Goal: Find specific page/section: Find specific page/section

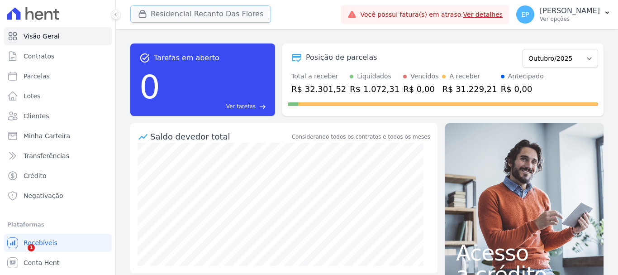
click at [147, 10] on div "button" at bounding box center [144, 14] width 13 height 9
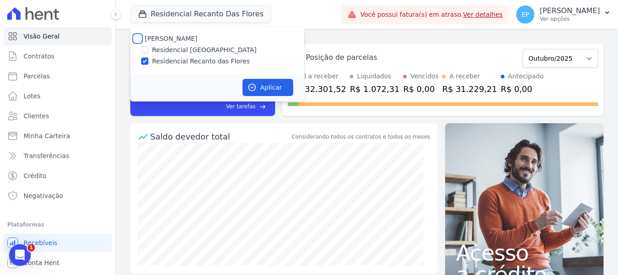
click at [138, 36] on input "[PERSON_NAME]" at bounding box center [137, 38] width 7 height 7
checkbox input "true"
click at [267, 89] on button "Aplicar" at bounding box center [268, 87] width 51 height 17
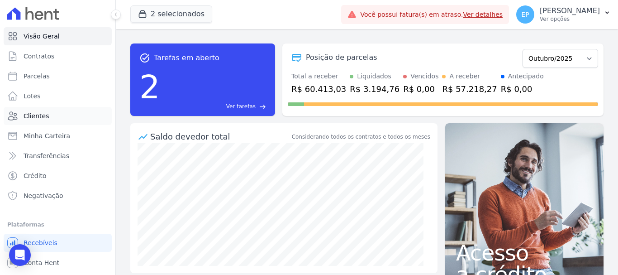
click at [58, 114] on link "Clientes" at bounding box center [58, 116] width 108 height 18
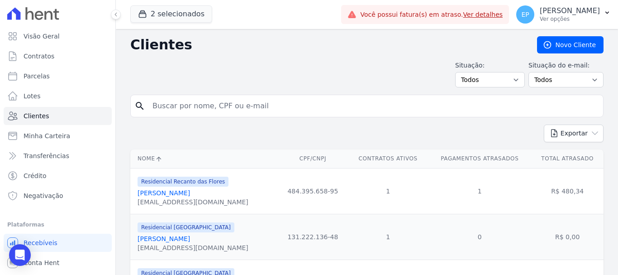
click at [186, 110] on input "search" at bounding box center [373, 106] width 453 height 18
type input "[PERSON_NAME]"
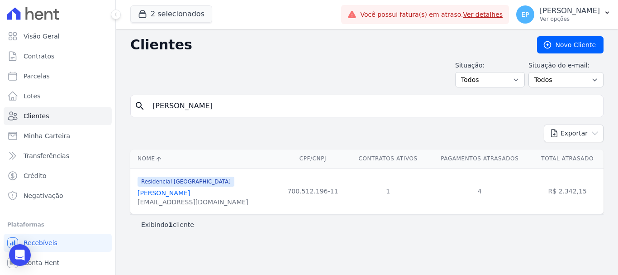
click at [181, 196] on link "[PERSON_NAME]" at bounding box center [164, 192] width 52 height 7
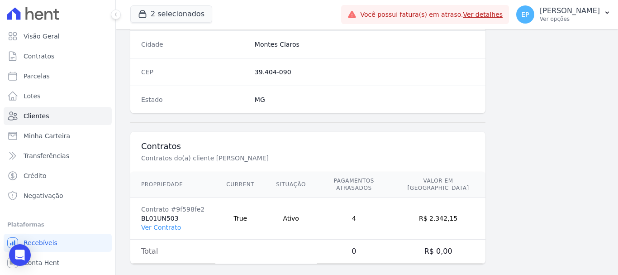
scroll to position [572, 0]
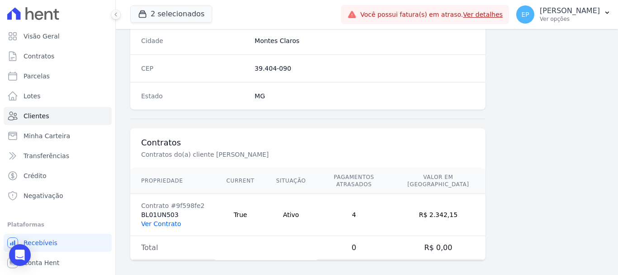
click at [160, 220] on link "Ver Contrato" at bounding box center [161, 223] width 40 height 7
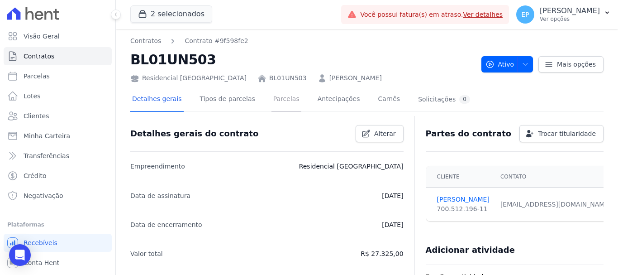
click at [276, 99] on link "Parcelas" at bounding box center [287, 100] width 30 height 24
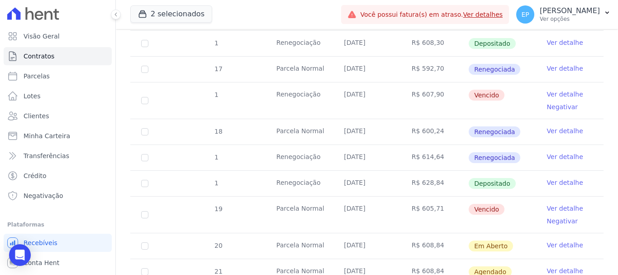
scroll to position [769, 0]
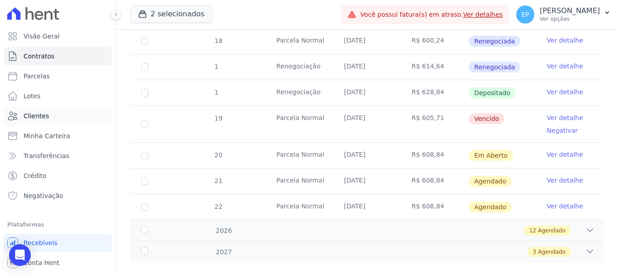
click at [28, 119] on span "Clientes" at bounding box center [36, 115] width 25 height 9
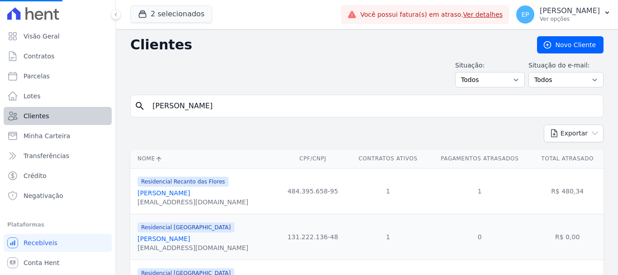
drag, startPoint x: 185, startPoint y: 106, endPoint x: 87, endPoint y: 107, distance: 98.2
click at [87, 107] on div "Visão Geral Contratos [GEOGRAPHIC_DATA] Lotes Clientes Minha Carteira Transferê…" at bounding box center [309, 137] width 618 height 275
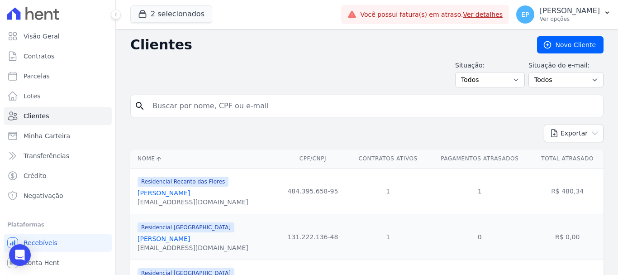
click at [173, 107] on input "search" at bounding box center [373, 106] width 453 height 18
type input "mariel"
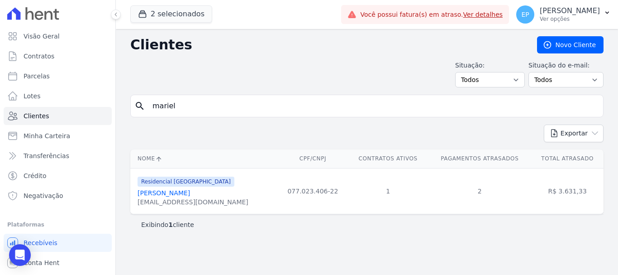
click at [172, 193] on link "[PERSON_NAME]" at bounding box center [164, 192] width 52 height 7
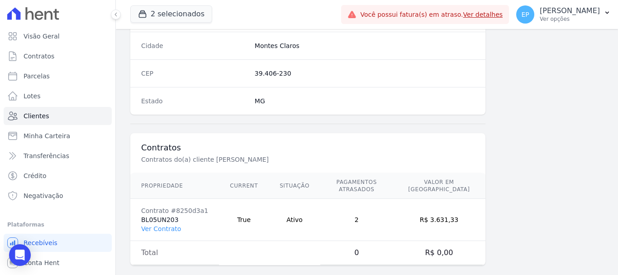
scroll to position [572, 0]
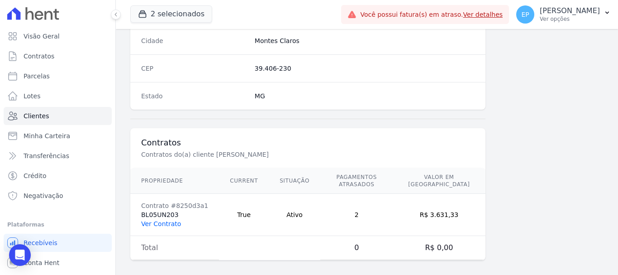
click at [166, 220] on link "Ver Contrato" at bounding box center [161, 223] width 40 height 7
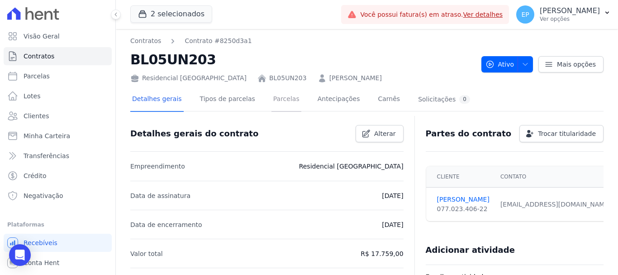
click at [272, 99] on link "Parcelas" at bounding box center [287, 100] width 30 height 24
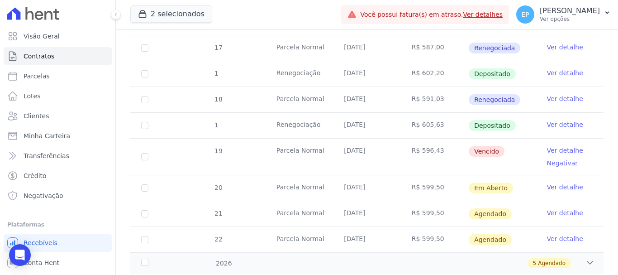
scroll to position [407, 0]
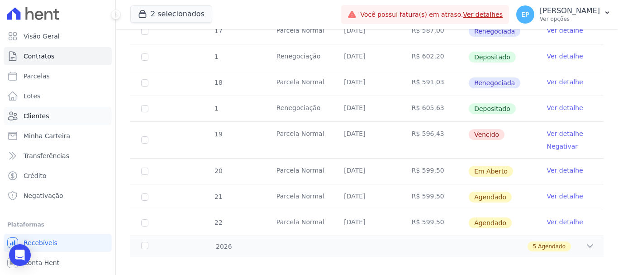
click at [31, 118] on span "Clientes" at bounding box center [36, 115] width 25 height 9
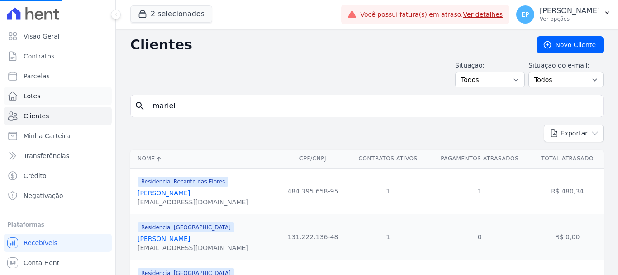
drag, startPoint x: 175, startPoint y: 105, endPoint x: 59, endPoint y: 104, distance: 115.4
click at [59, 104] on div "Visão Geral Contratos [GEOGRAPHIC_DATA] Lotes Clientes Minha Carteira Transferê…" at bounding box center [309, 137] width 618 height 275
drag, startPoint x: 152, startPoint y: 108, endPoint x: 144, endPoint y: 103, distance: 9.2
click at [152, 108] on input "search" at bounding box center [373, 106] width 453 height 18
type input "[PERSON_NAME]"
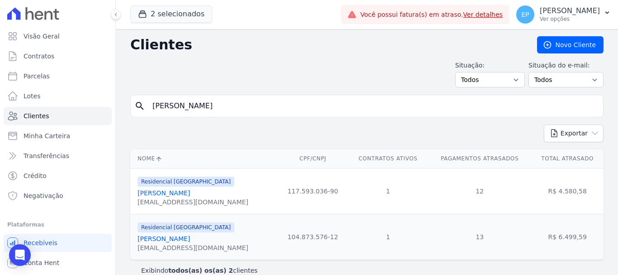
click at [190, 196] on link "[PERSON_NAME]" at bounding box center [164, 192] width 52 height 7
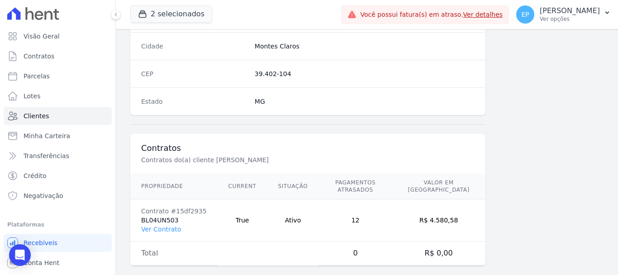
scroll to position [572, 0]
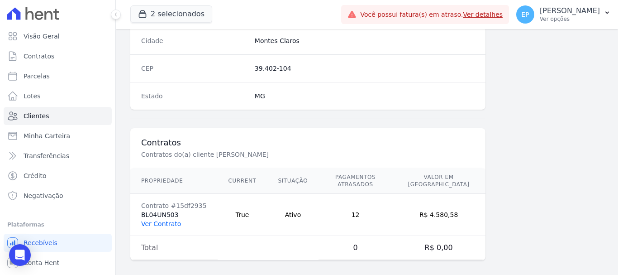
click at [158, 220] on link "Ver Contrato" at bounding box center [161, 223] width 40 height 7
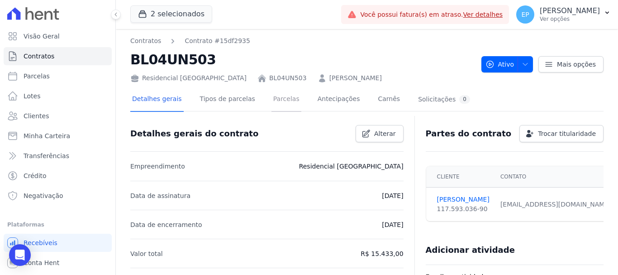
click at [272, 95] on link "Parcelas" at bounding box center [287, 100] width 30 height 24
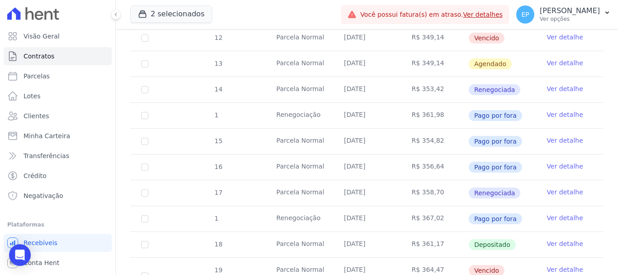
scroll to position [317, 0]
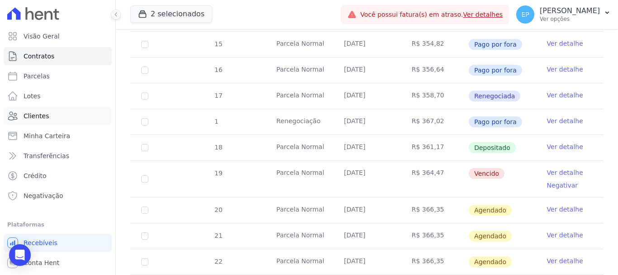
click at [37, 114] on span "Clientes" at bounding box center [36, 115] width 25 height 9
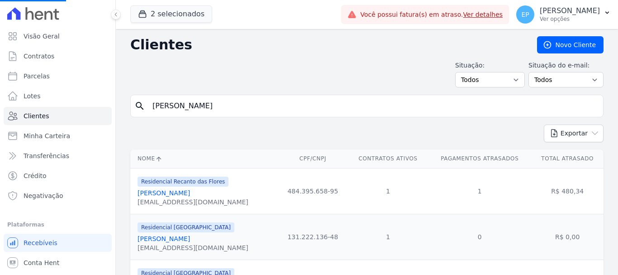
drag, startPoint x: 196, startPoint y: 106, endPoint x: 114, endPoint y: 105, distance: 82.4
click at [114, 105] on div "Visão Geral Contratos [GEOGRAPHIC_DATA] Lotes Clientes Minha Carteira Transferê…" at bounding box center [309, 137] width 618 height 275
click at [163, 109] on input "search" at bounding box center [373, 106] width 453 height 18
type input "rena"
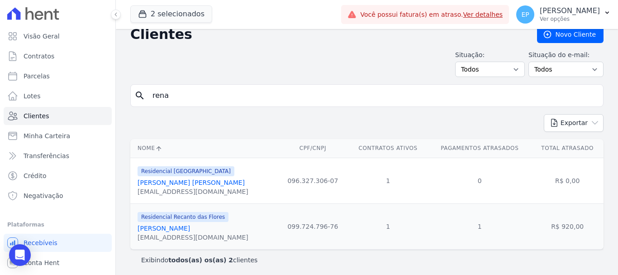
scroll to position [13, 0]
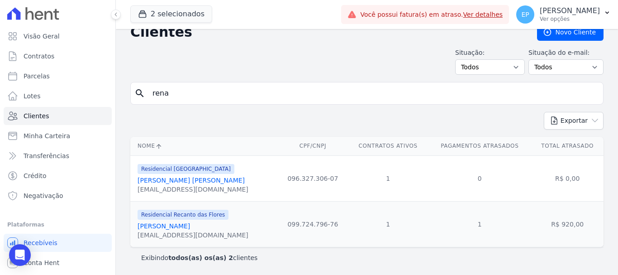
click at [190, 229] on link "[PERSON_NAME]" at bounding box center [164, 225] width 52 height 7
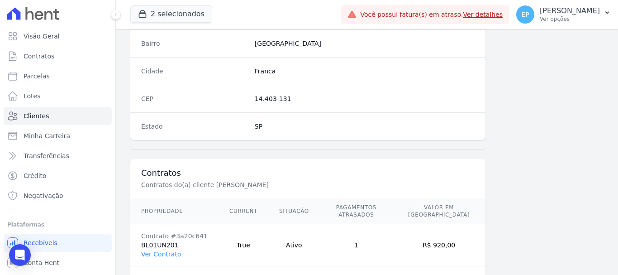
scroll to position [572, 0]
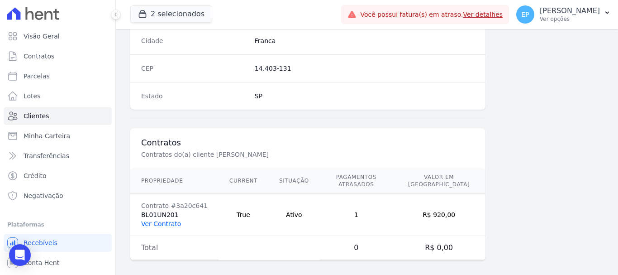
click at [166, 220] on link "Ver Contrato" at bounding box center [161, 223] width 40 height 7
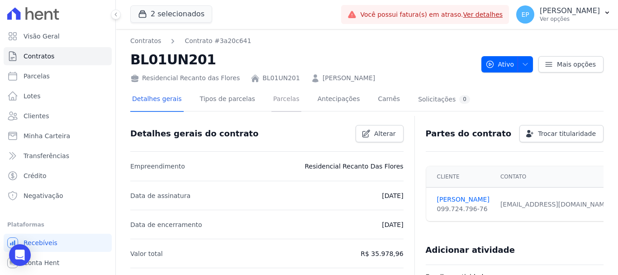
click at [272, 101] on link "Parcelas" at bounding box center [287, 100] width 30 height 24
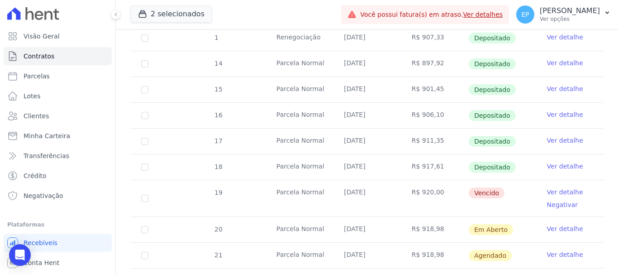
scroll to position [317, 0]
